Goal: Information Seeking & Learning: Check status

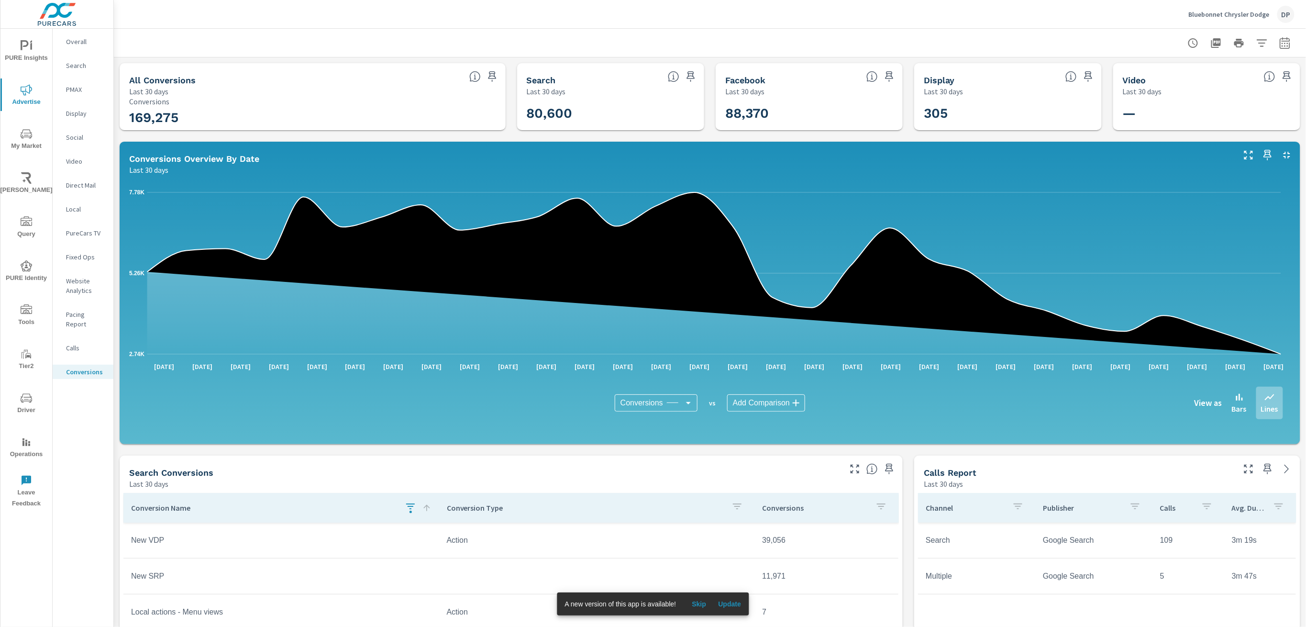
click at [23, 44] on icon "nav menu" at bounding box center [26, 45] width 11 height 11
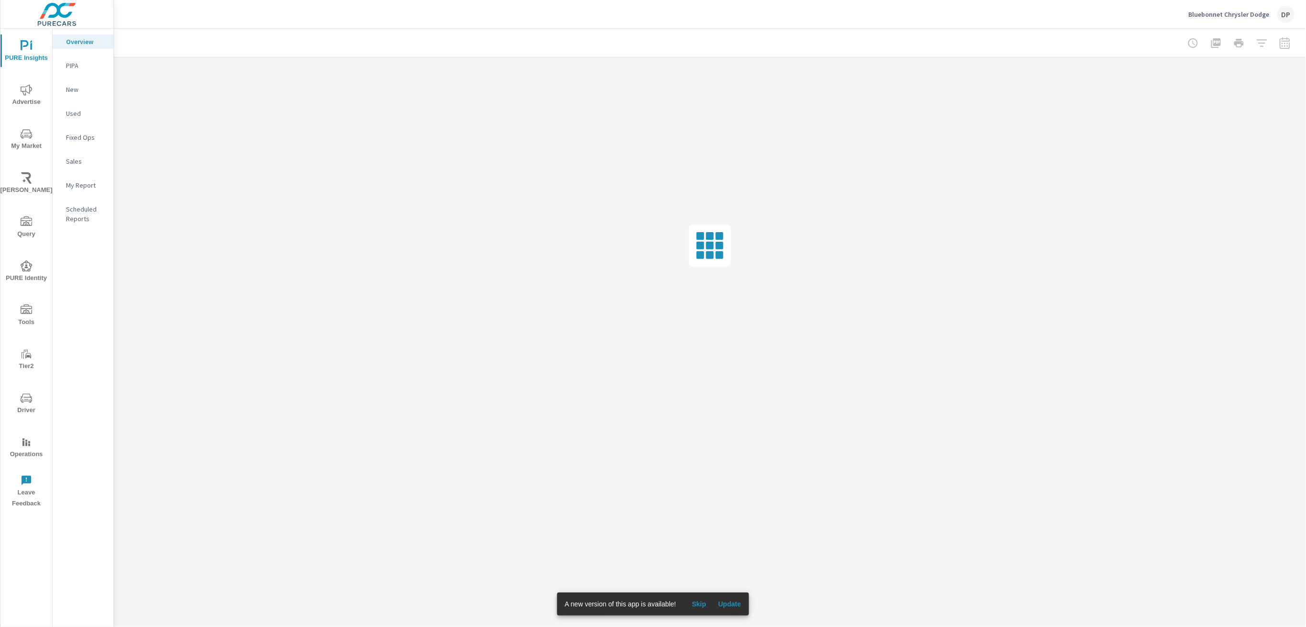
click at [78, 66] on p "PIPA" at bounding box center [86, 66] width 40 height 10
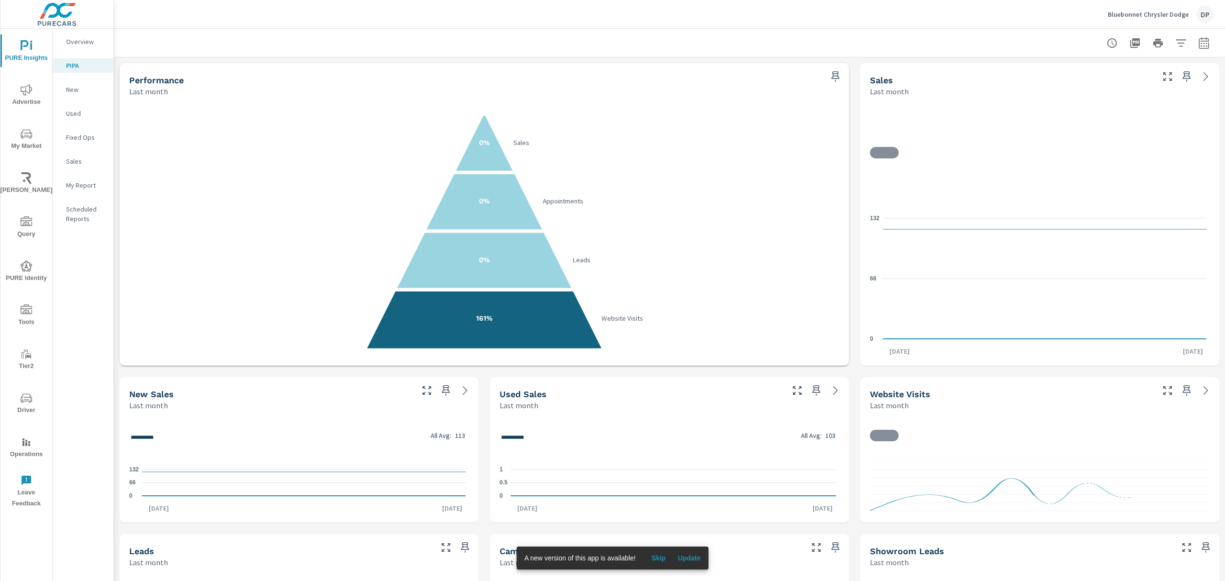
click at [689, 556] on span "Update" at bounding box center [689, 558] width 23 height 9
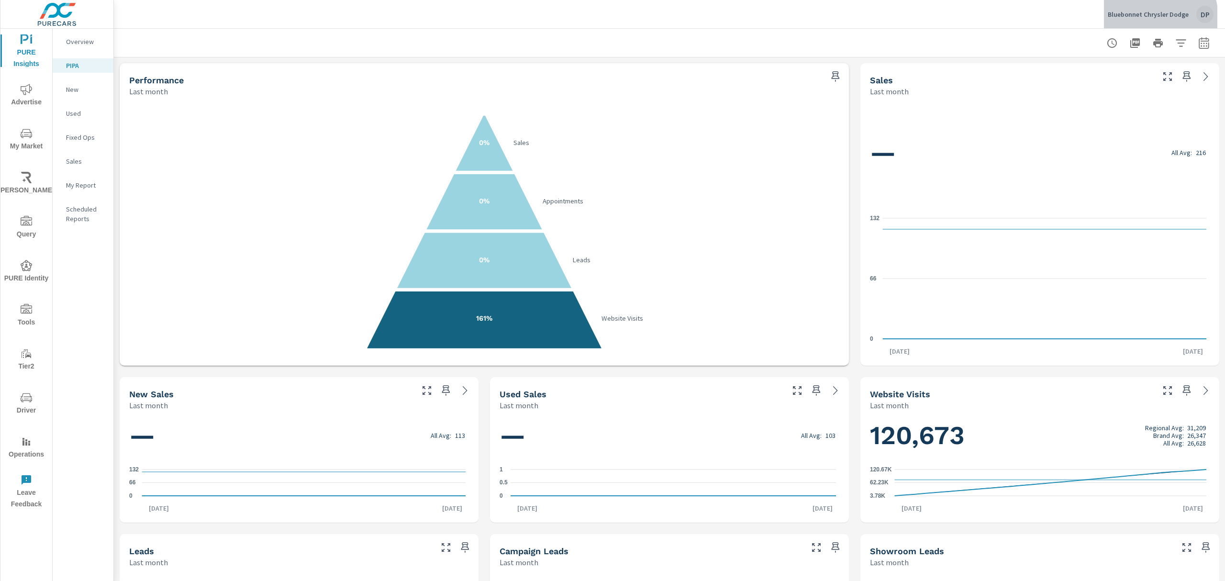
click at [1153, 17] on p "Bluebonnet Chrysler Dodge" at bounding box center [1148, 14] width 81 height 9
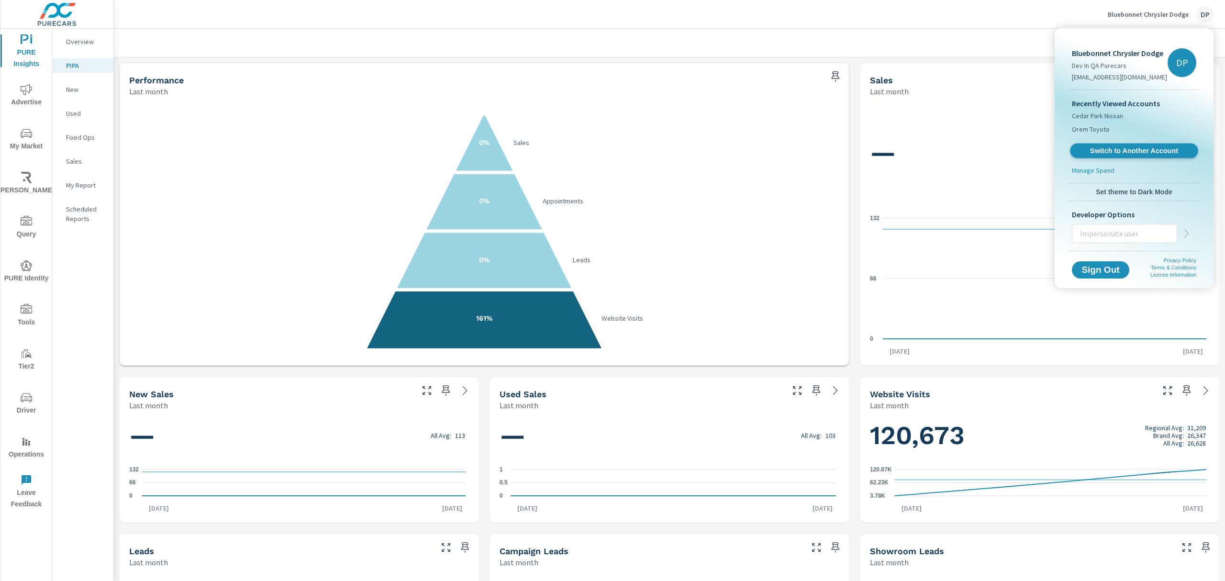
click at [1107, 150] on span "Switch to Another Account" at bounding box center [1133, 150] width 117 height 9
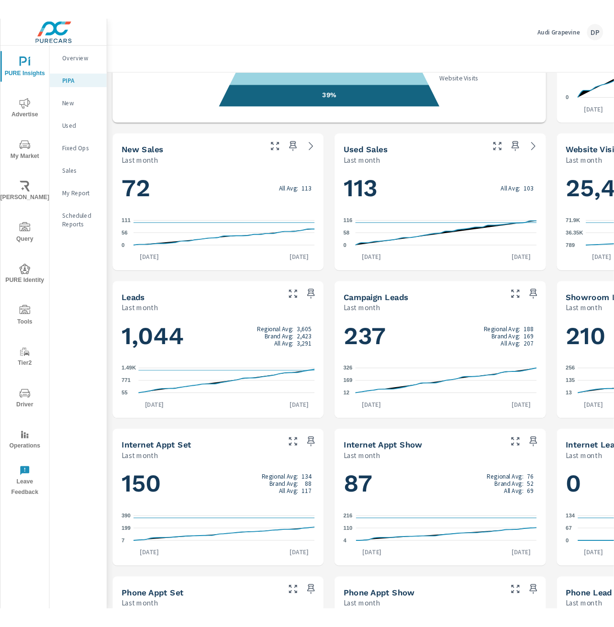
scroll to position [319, 0]
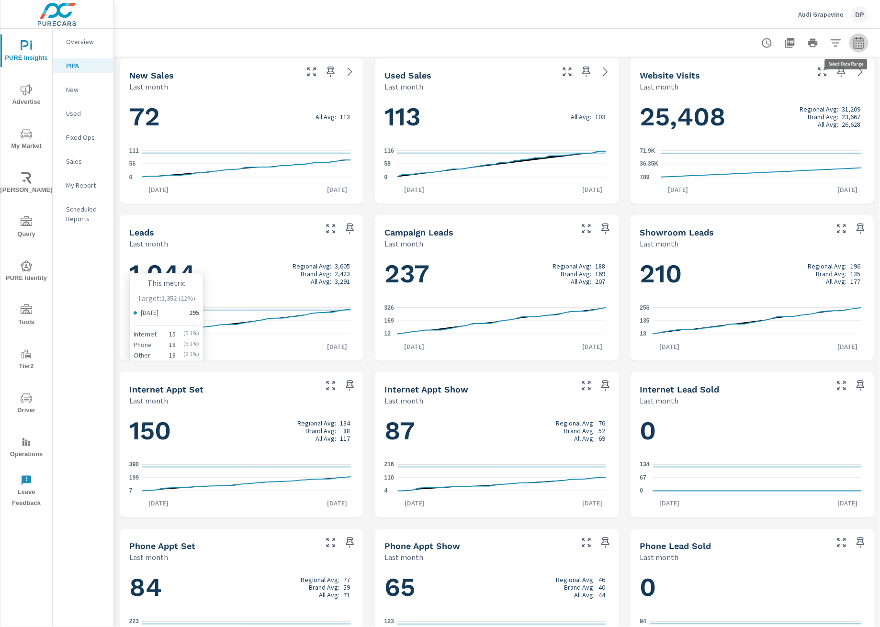
click at [853, 43] on icon "button" at bounding box center [858, 42] width 11 height 11
select select "Last month"
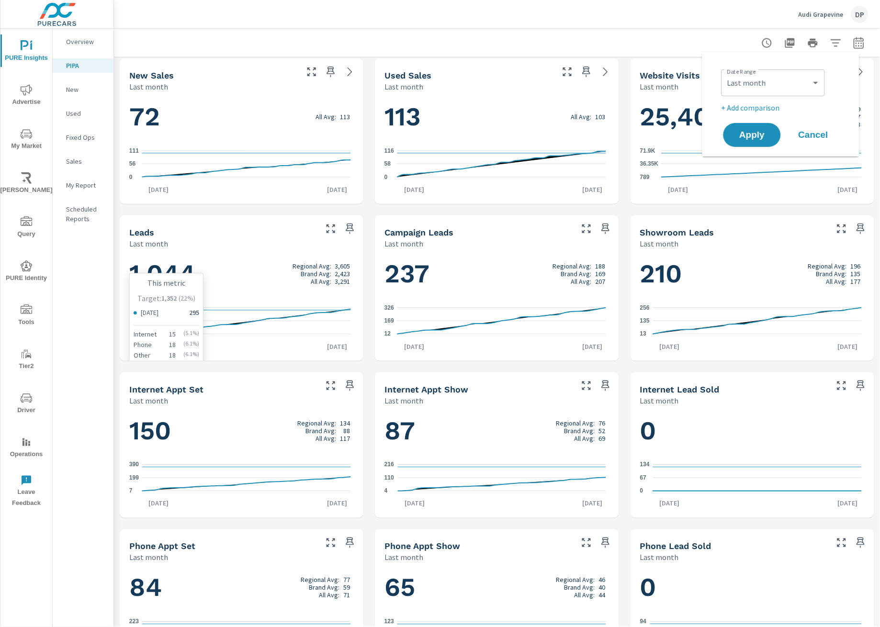
click at [93, 304] on div "Overview PIPA New Used Fixed Ops Sales My Report Scheduled Reports" at bounding box center [83, 328] width 61 height 598
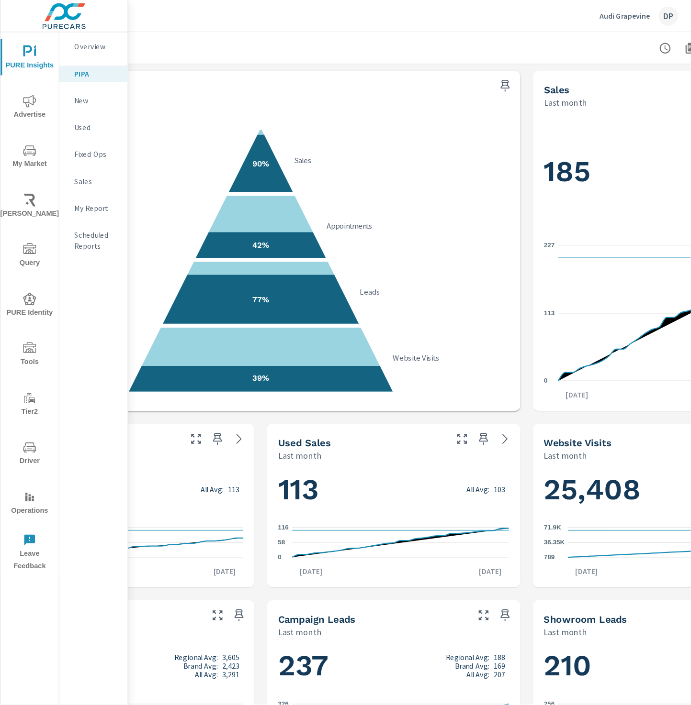
scroll to position [0, 118]
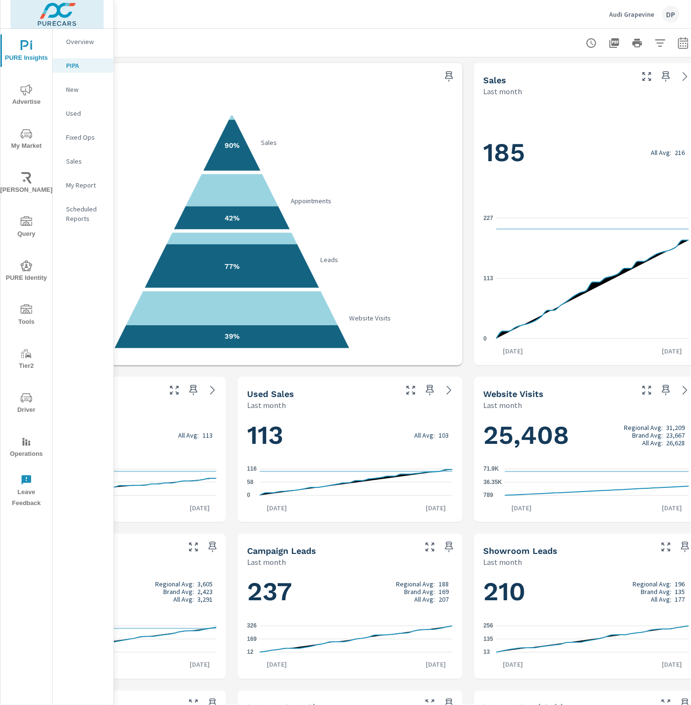
click at [54, 20] on img at bounding box center [57, 14] width 93 height 38
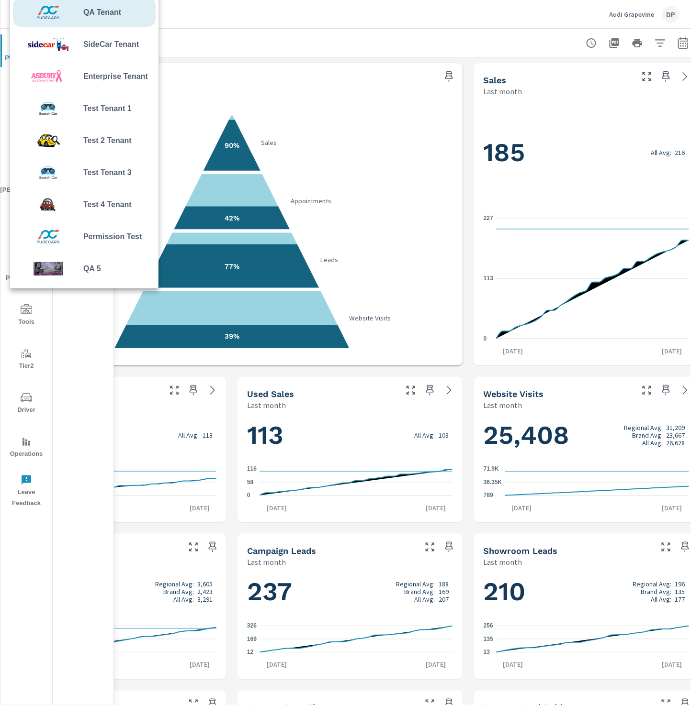
click at [311, 22] on div at bounding box center [345, 352] width 691 height 705
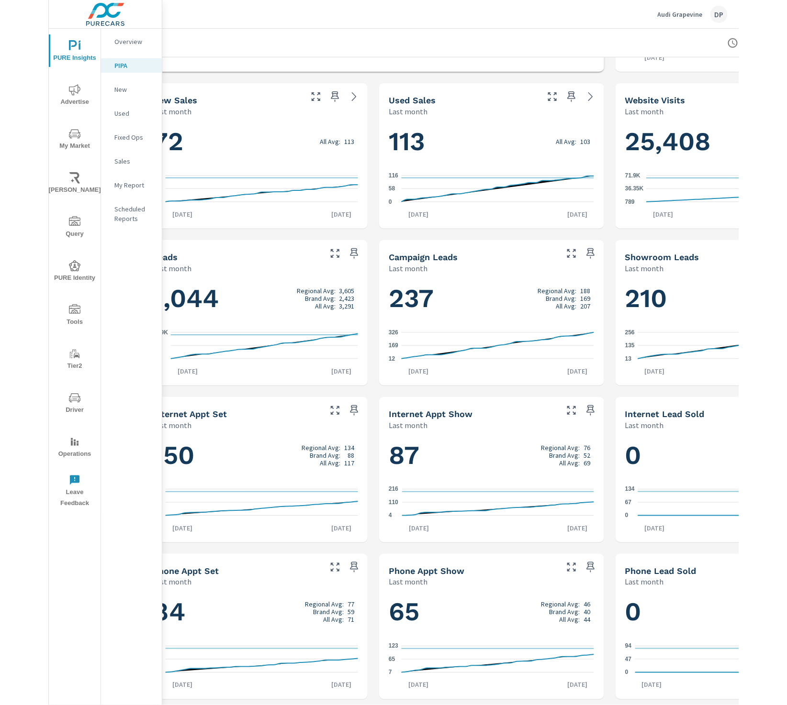
scroll to position [304, 0]
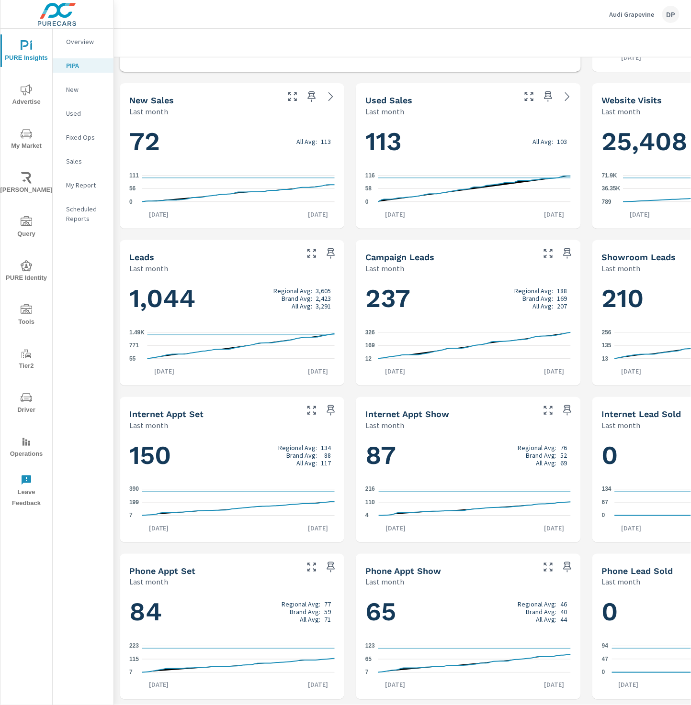
click at [622, 13] on p "Audi Grapevine" at bounding box center [631, 14] width 45 height 9
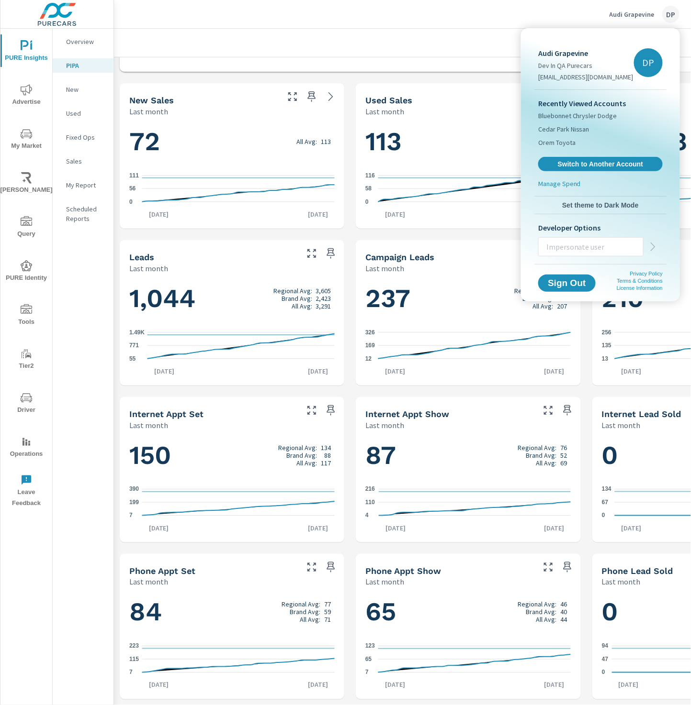
click at [467, 19] on div at bounding box center [345, 352] width 691 height 705
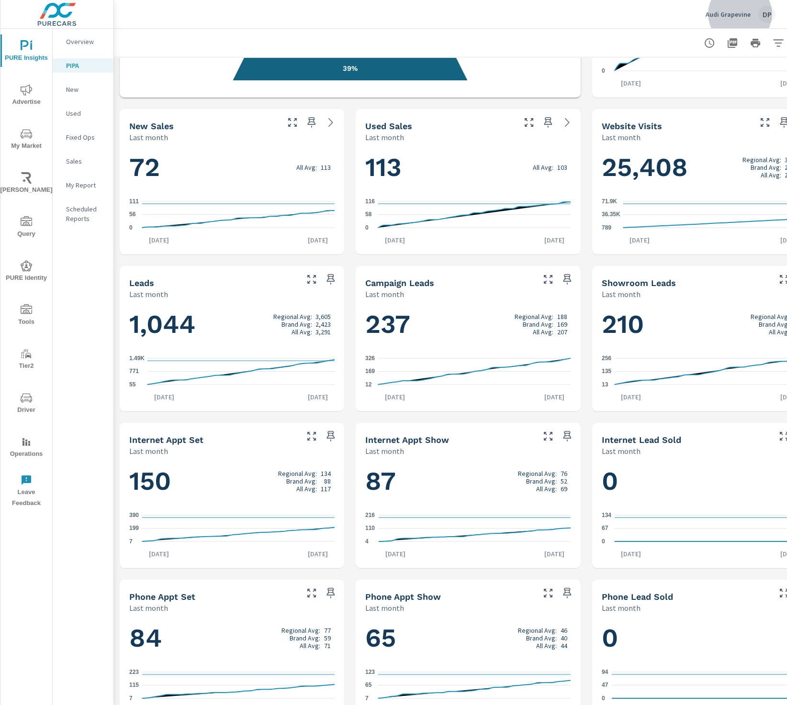
scroll to position [287, 0]
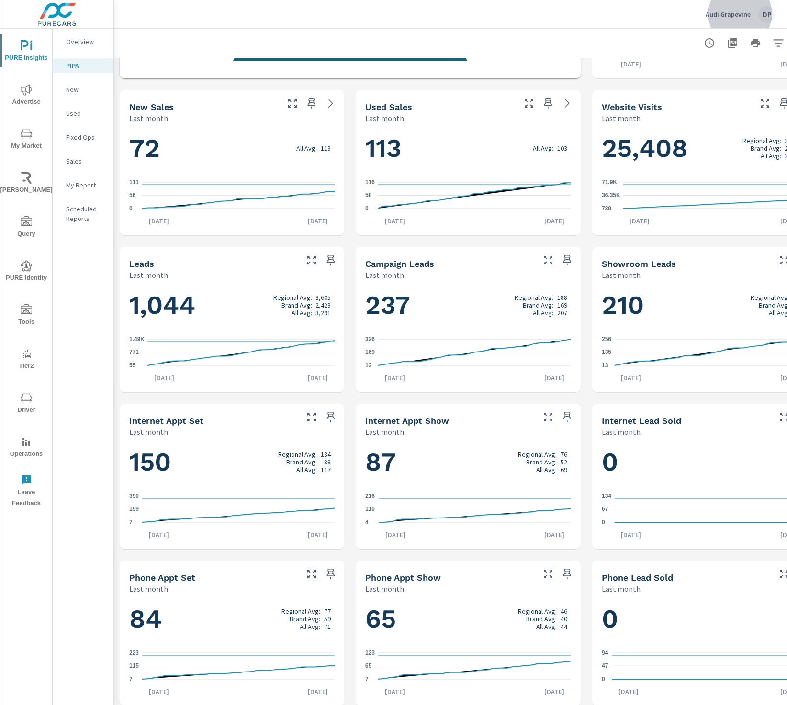
click at [143, 261] on h5 "Leads" at bounding box center [141, 264] width 25 height 10
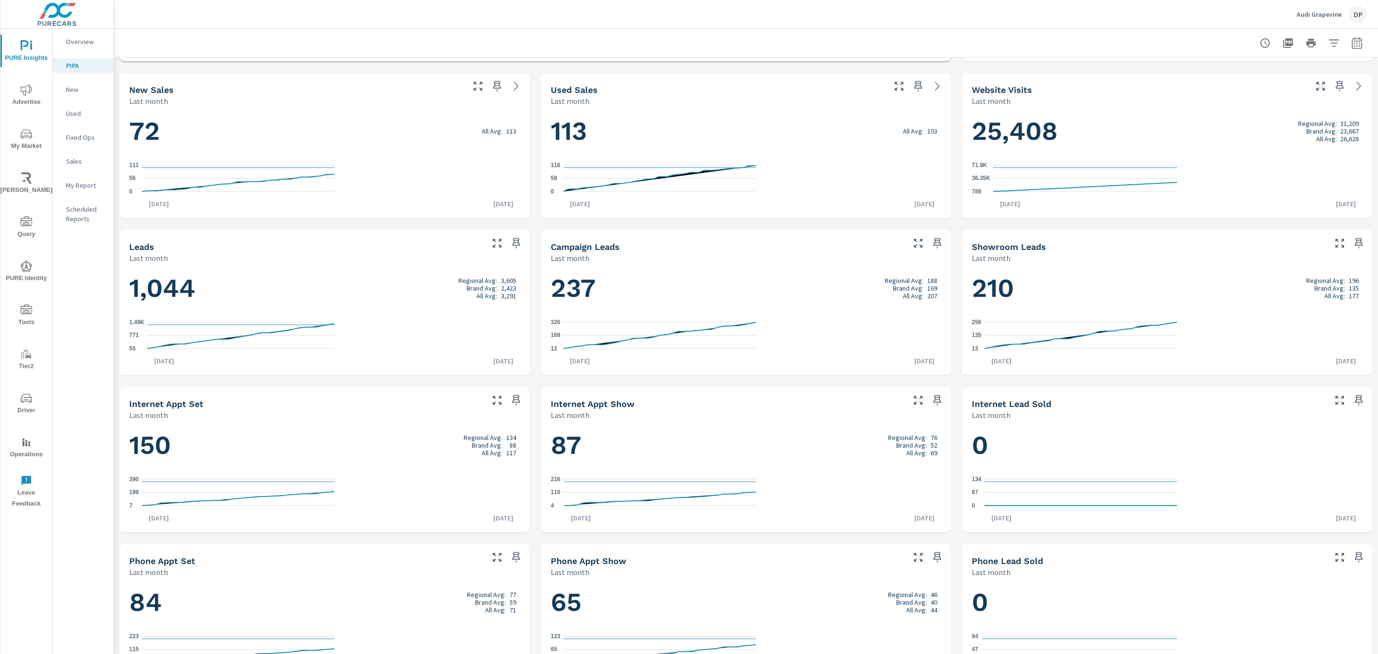
scroll to position [304, 0]
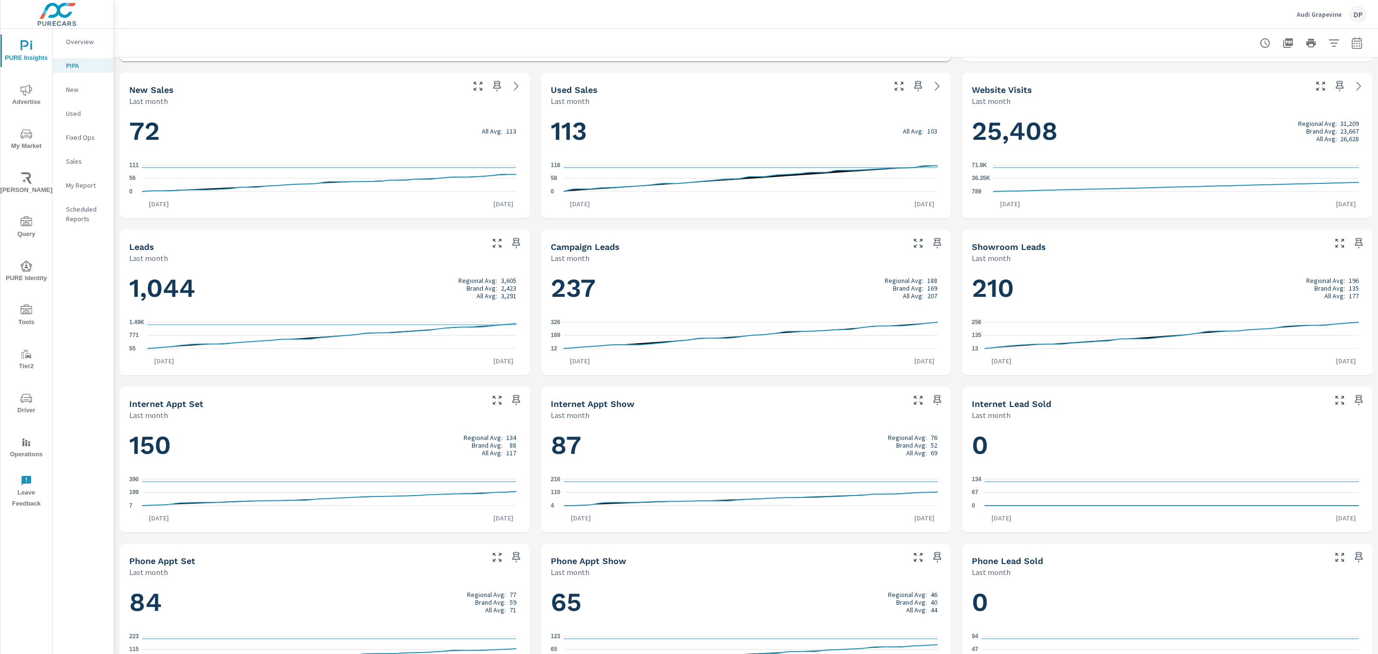
click at [686, 40] on div at bounding box center [745, 43] width 1241 height 28
click at [339, 141] on h1 "72 All Avg: 113" at bounding box center [324, 131] width 391 height 33
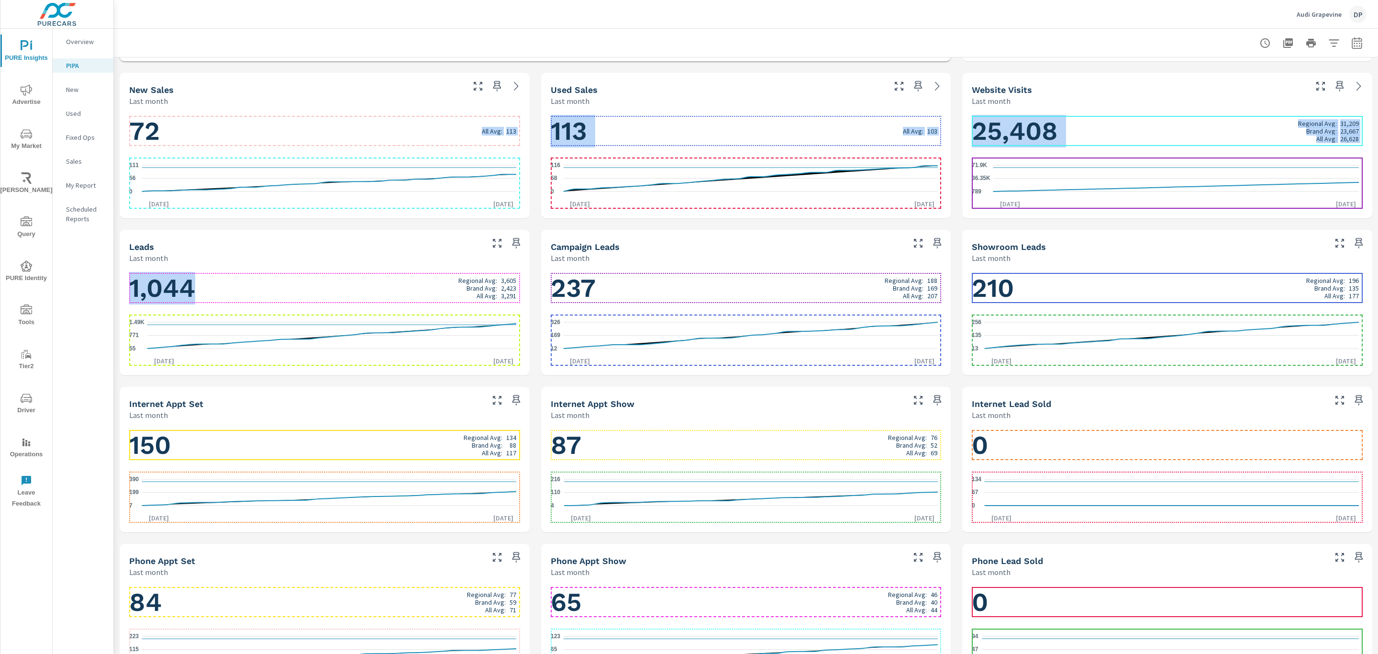
click at [332, 301] on h1 "1,044 Regional Avg: 3,605 Brand Avg: 2,423 All Avg: 3,291" at bounding box center [324, 288] width 391 height 33
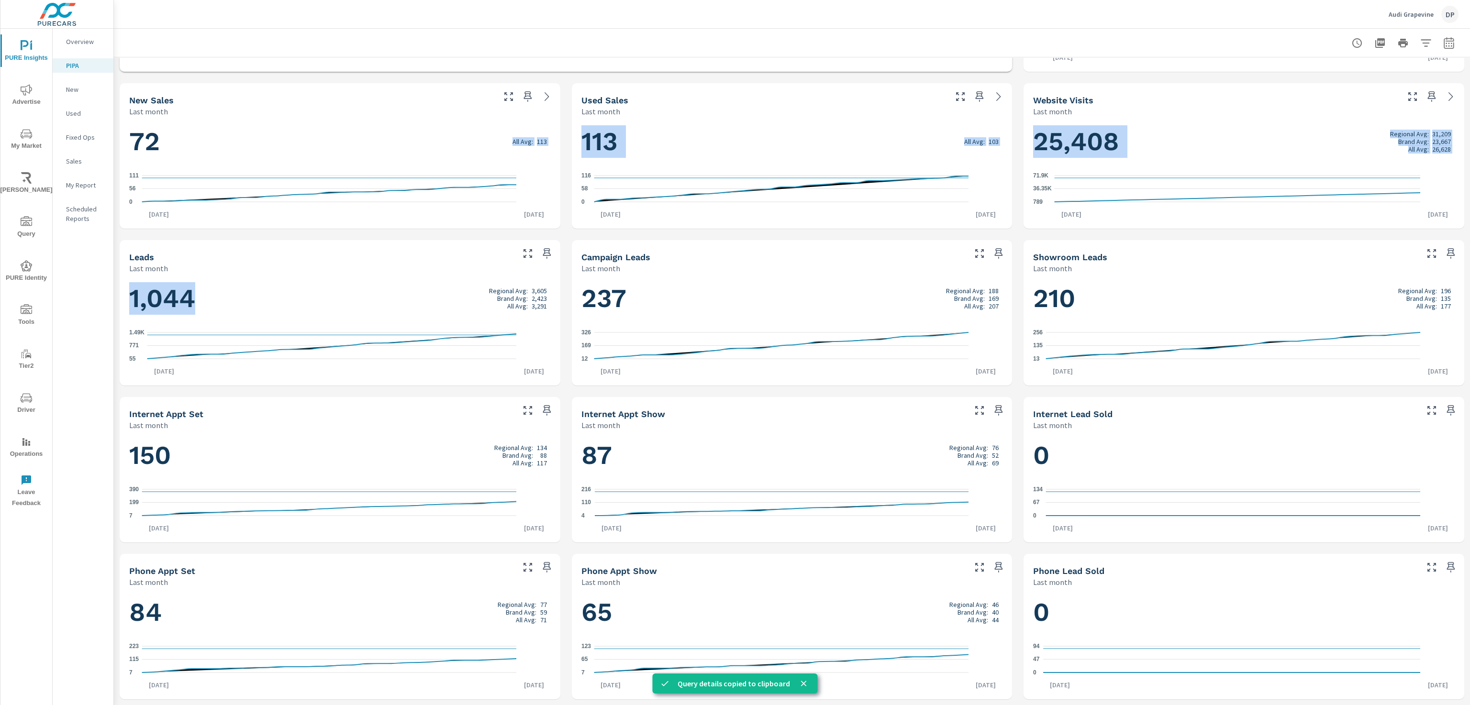
scroll to position [293, 0]
click at [572, 234] on div "Performance Last month 90% Sales 42% Appointments 77% Leads 39% Website Visits …" at bounding box center [792, 235] width 1356 height 942
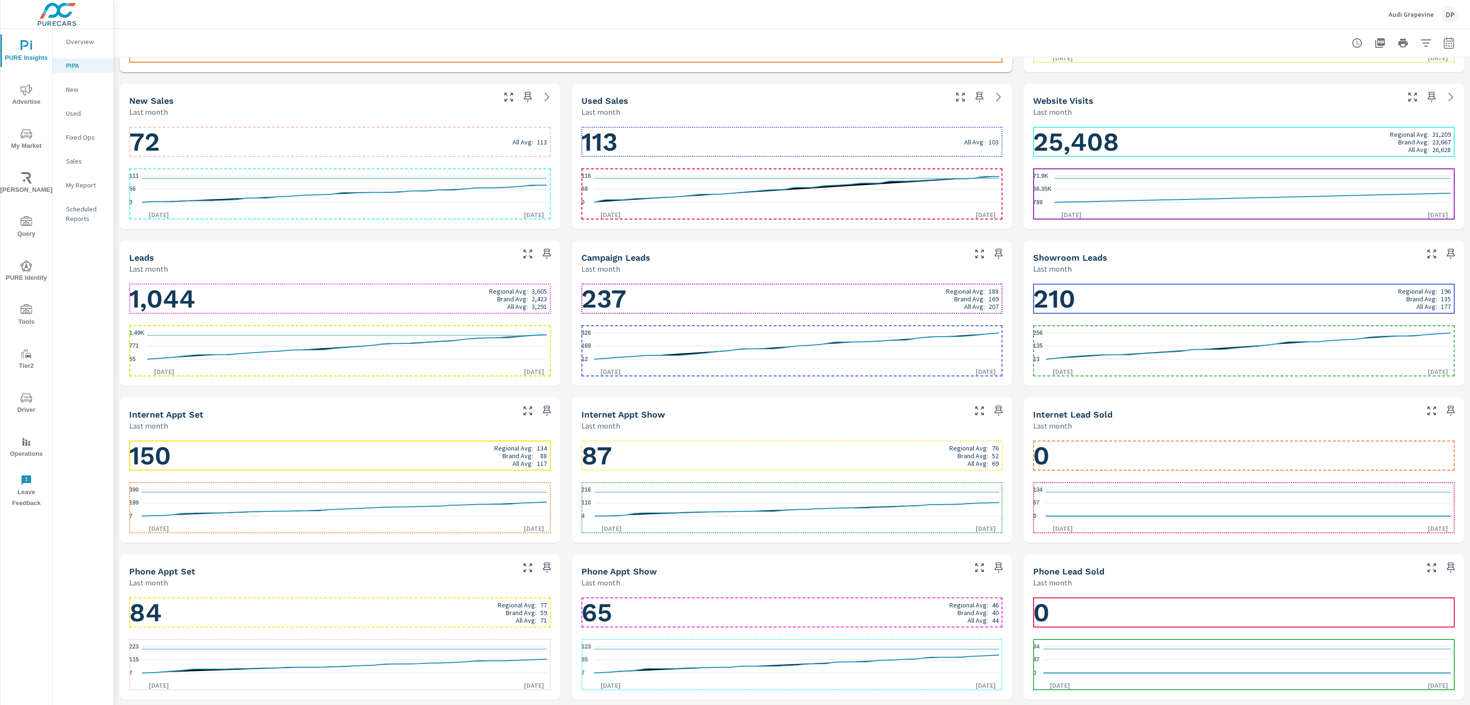
click at [349, 432] on div "150 Regional Avg: 134 Brand Avg: 88 All Avg: 117 7 199 390 Aug 1st Aug 31st" at bounding box center [340, 487] width 441 height 112
click at [345, 456] on h1 "150 Regional Avg: 134 Brand Avg: 88 All Avg: 117" at bounding box center [340, 456] width 422 height 33
click at [333, 459] on h1 "150 Regional Avg: 134 Brand Avg: 88 All Avg: 117" at bounding box center [340, 456] width 422 height 33
